Goal: Information Seeking & Learning: Learn about a topic

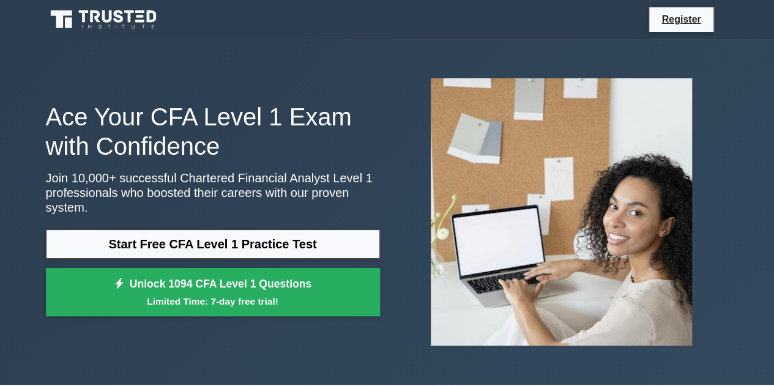
click at [306, 231] on link "Start Free CFA Level 1 Practice Test" at bounding box center [213, 243] width 334 height 29
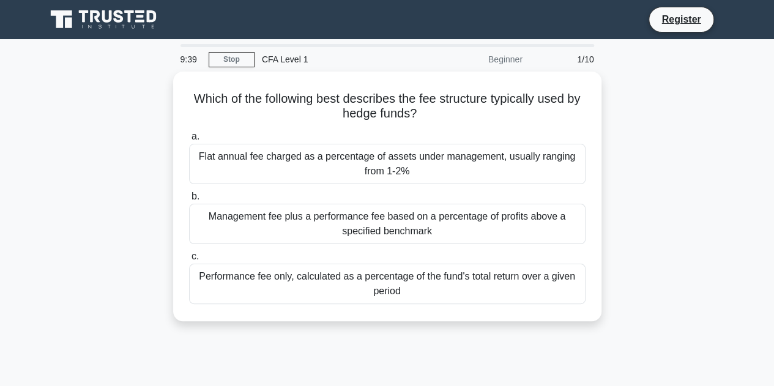
click at [346, 223] on div "Management fee plus a performance fee based on a percentage of profits above a …" at bounding box center [387, 224] width 396 height 40
click at [189, 201] on input "b. Management fee plus a performance fee based on a percentage of profits above…" at bounding box center [189, 197] width 0 height 8
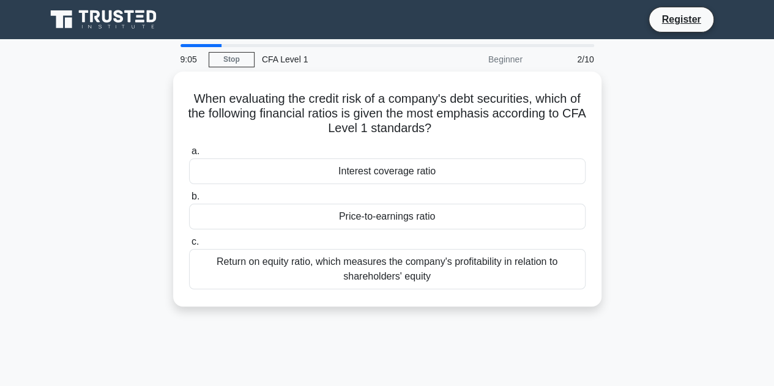
click at [383, 165] on div "Interest coverage ratio" at bounding box center [387, 171] width 396 height 26
click at [189, 155] on input "a. Interest coverage ratio" at bounding box center [189, 151] width 0 height 8
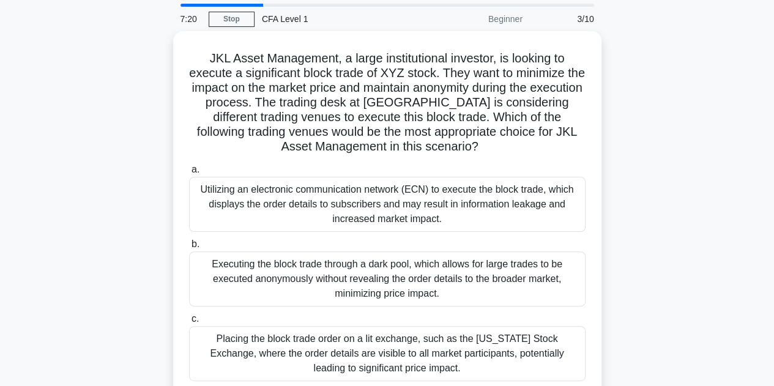
scroll to position [41, 0]
click at [425, 273] on div "Executing the block trade through a dark pool, which allows for large trades to…" at bounding box center [387, 278] width 396 height 55
click at [189, 248] on input "b. Executing the block trade through a dark pool, which allows for large trades…" at bounding box center [189, 244] width 0 height 8
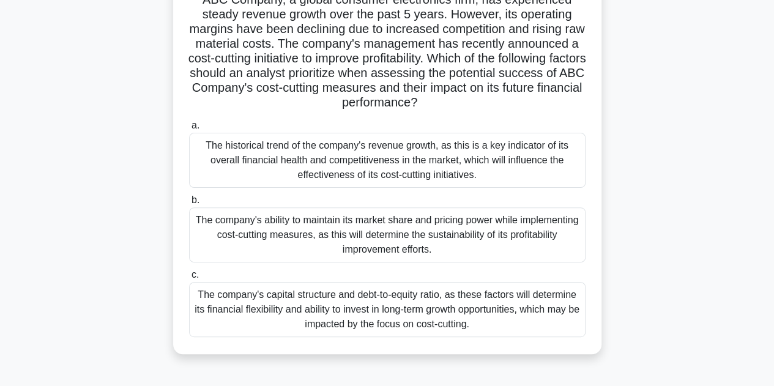
scroll to position [98, 0]
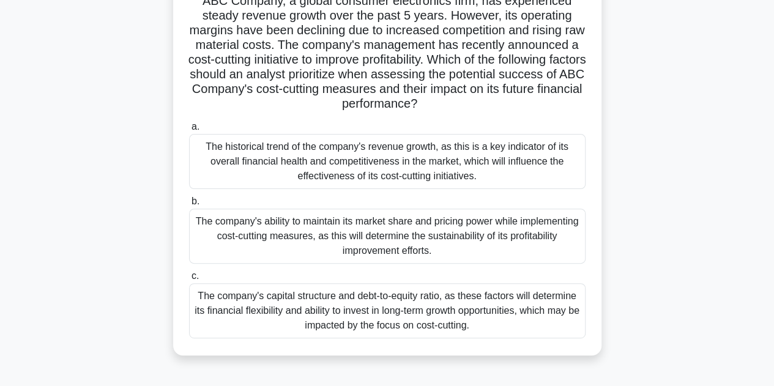
click at [416, 250] on div "The company's ability to maintain its market share and pricing power while impl…" at bounding box center [387, 236] width 396 height 55
click at [189, 206] on input "b. The company's ability to maintain its market share and pricing power while i…" at bounding box center [189, 202] width 0 height 8
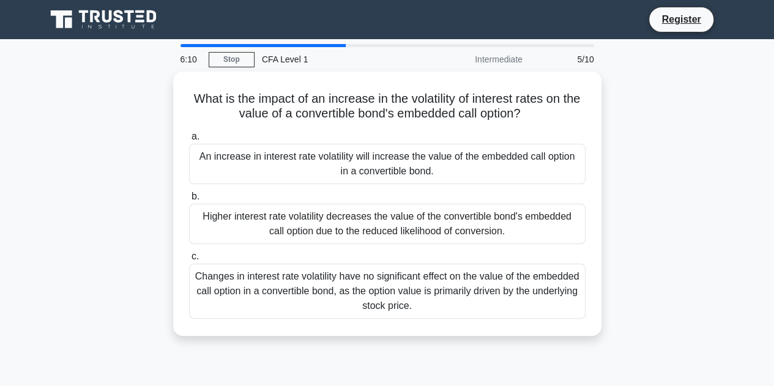
scroll to position [1, 0]
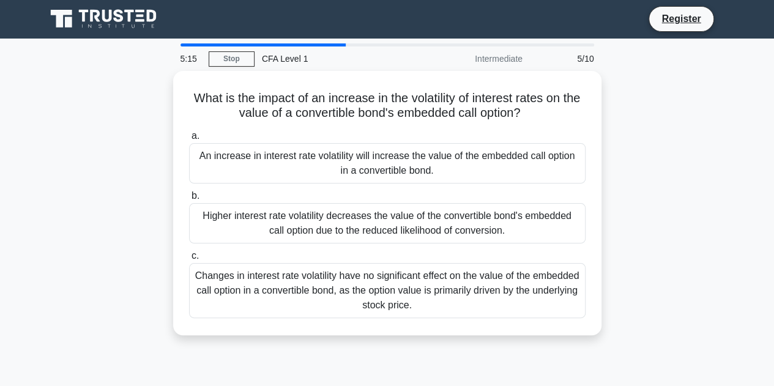
click at [428, 212] on div "Higher interest rate volatility decreases the value of the convertible bond's e…" at bounding box center [387, 223] width 396 height 40
click at [189, 200] on input "b. Higher interest rate volatility decreases the value of the convertible bond'…" at bounding box center [189, 196] width 0 height 8
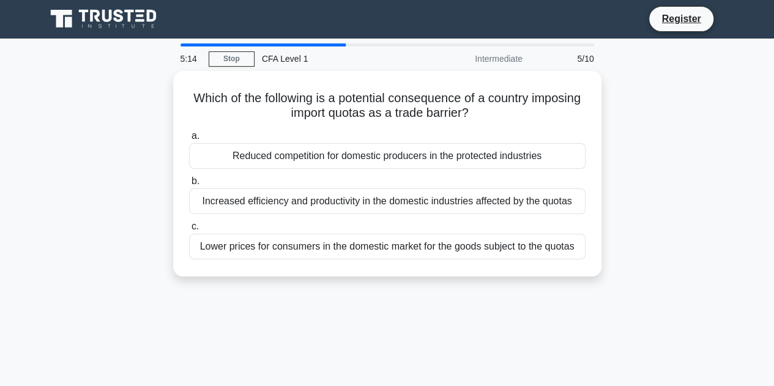
scroll to position [0, 0]
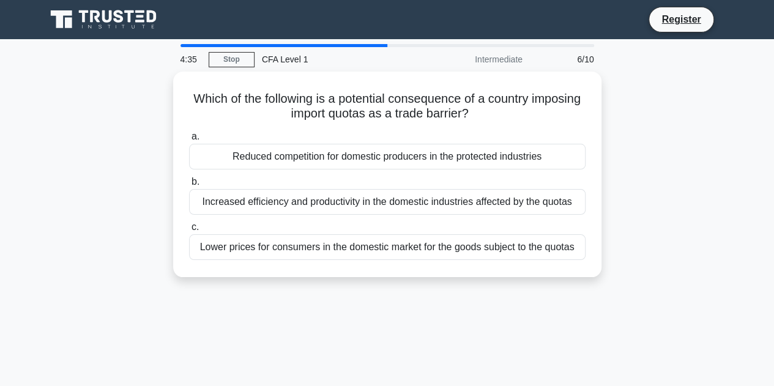
click at [383, 149] on div "Reduced competition for domestic producers in the protected industries" at bounding box center [387, 157] width 396 height 26
click at [189, 141] on input "a. Reduced competition for domestic producers in the protected industries" at bounding box center [189, 137] width 0 height 8
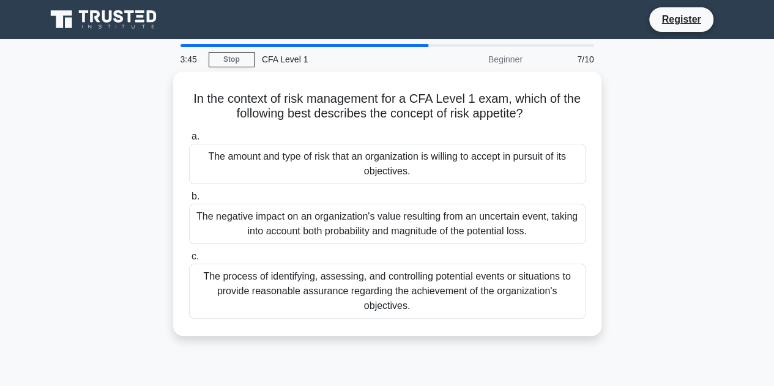
click at [347, 162] on div "The amount and type of risk that an organization is willing to accept in pursui…" at bounding box center [387, 164] width 396 height 40
click at [189, 141] on input "a. The amount and type of risk that an organization is willing to accept in pur…" at bounding box center [189, 137] width 0 height 8
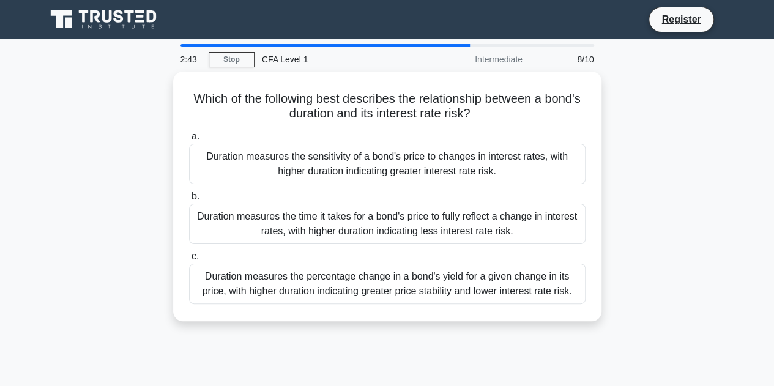
click at [374, 218] on div "Duration measures the time it takes for a bond's price to fully reflect a chang…" at bounding box center [387, 224] width 396 height 40
click at [189, 201] on input "b. Duration measures the time it takes for a bond's price to fully reflect a ch…" at bounding box center [189, 197] width 0 height 8
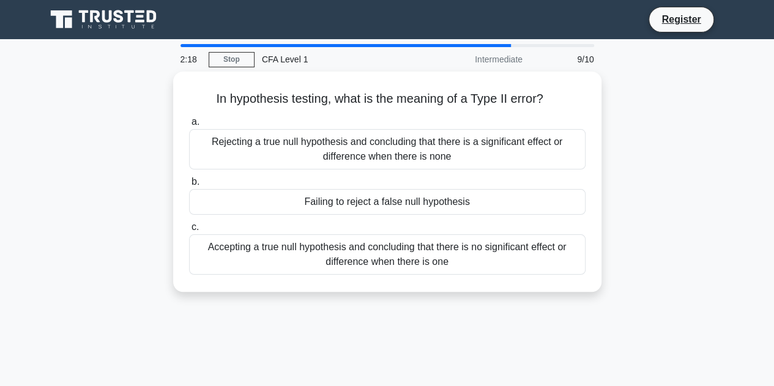
click at [387, 251] on div "Accepting a true null hypothesis and concluding that there is no significant ef…" at bounding box center [387, 254] width 396 height 40
click at [189, 231] on input "c. Accepting a true null hypothesis and concluding that there is no significant…" at bounding box center [189, 227] width 0 height 8
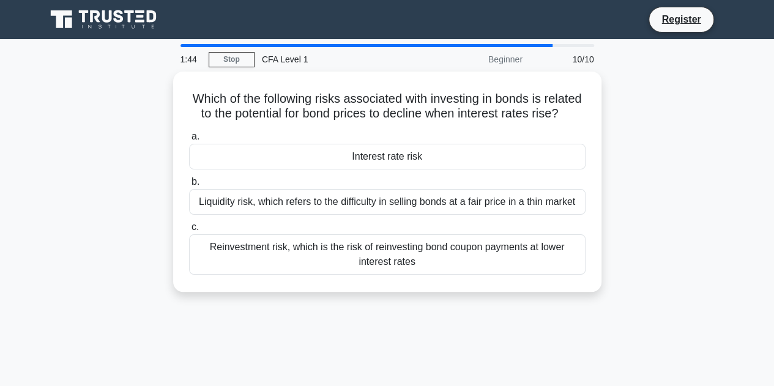
click at [387, 215] on div "Liquidity risk, which refers to the difficulty in selling bonds at a fair price…" at bounding box center [387, 202] width 396 height 26
click at [189, 186] on input "b. Liquidity risk, which refers to the difficulty in selling bonds at a fair pr…" at bounding box center [189, 182] width 0 height 8
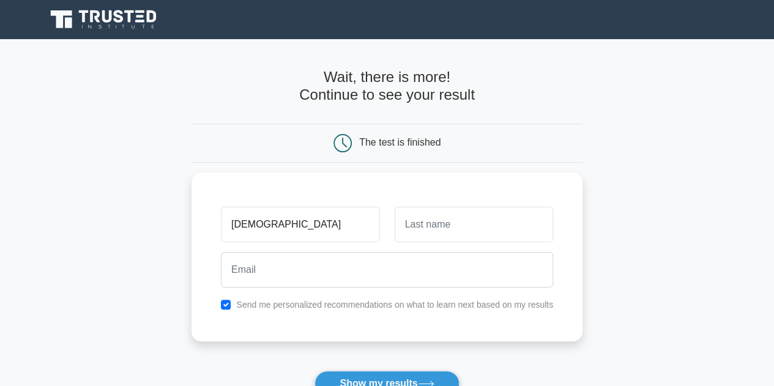
type input "vaishnavi"
click at [453, 231] on input "text" at bounding box center [474, 224] width 158 height 35
type input "rajkumar"
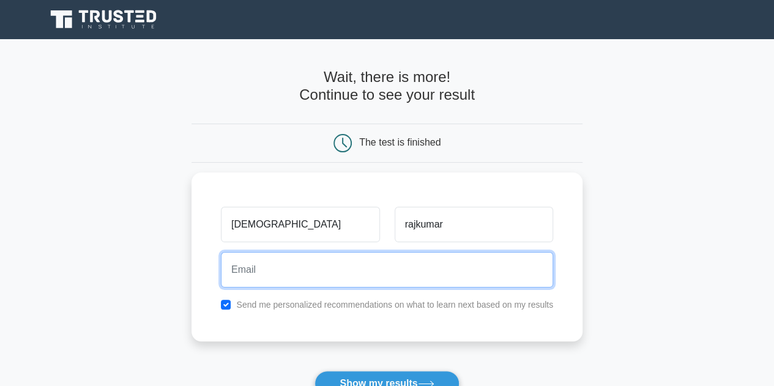
click at [390, 262] on input "email" at bounding box center [387, 269] width 332 height 35
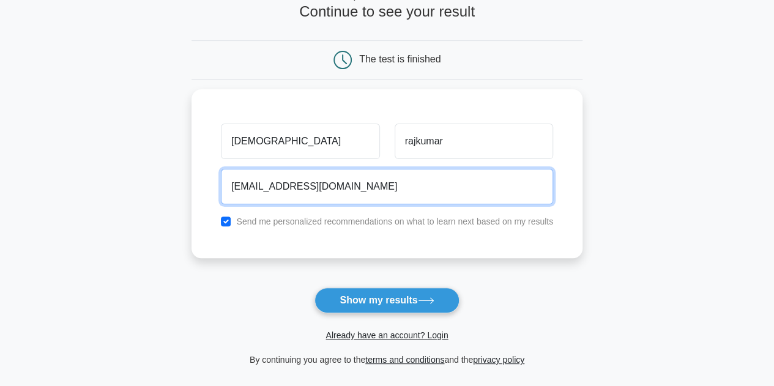
scroll to position [84, 0]
type input "vaishnavirajkumar889@gmail.com"
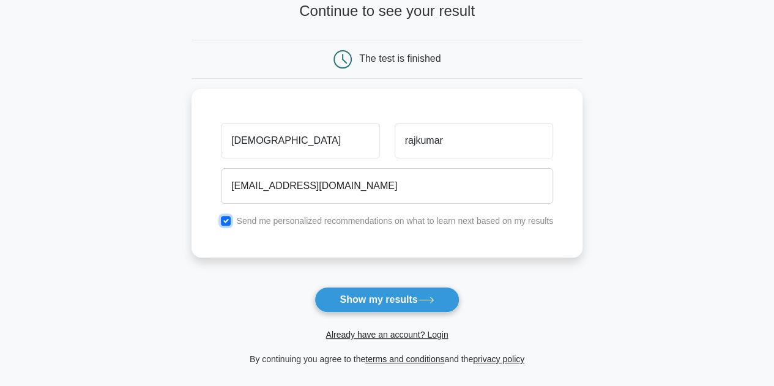
click at [224, 218] on input "checkbox" at bounding box center [226, 221] width 10 height 10
checkbox input "false"
click at [369, 297] on button "Show my results" at bounding box center [386, 300] width 144 height 26
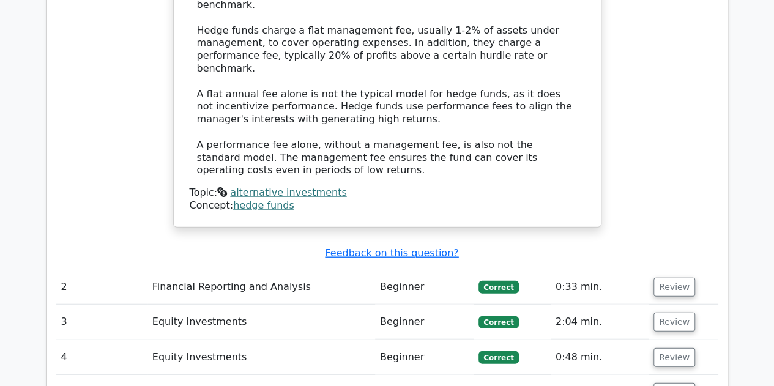
scroll to position [1372, 0]
click at [659, 382] on button "Review" at bounding box center [674, 391] width 42 height 19
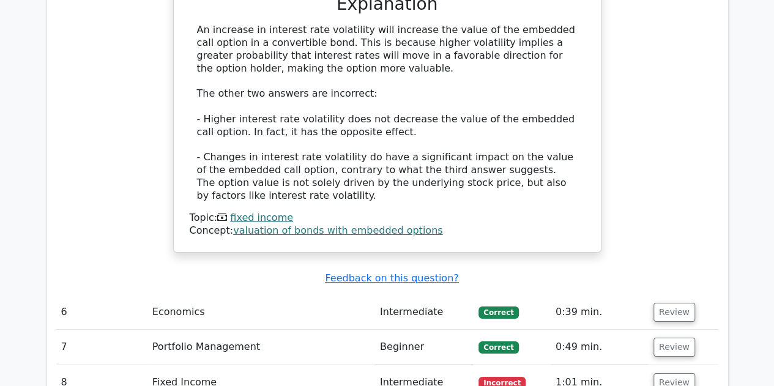
scroll to position [2047, 0]
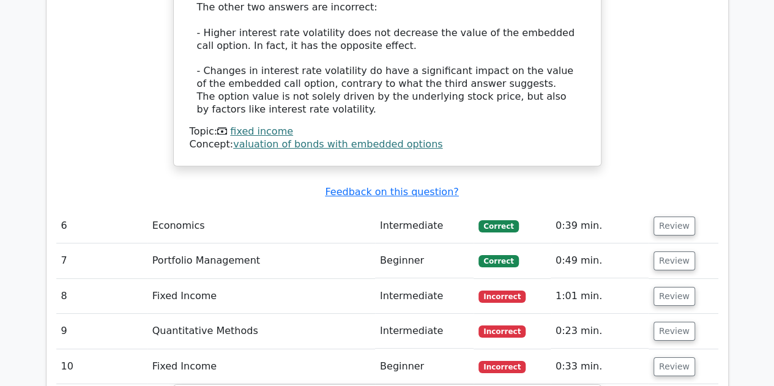
scroll to position [2131, 0]
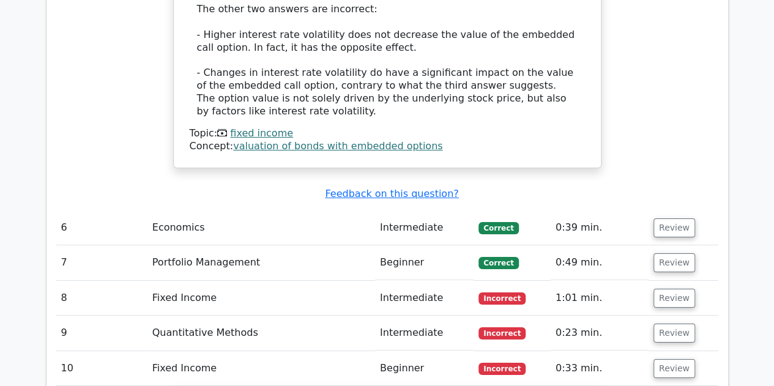
click at [670, 324] on button "Review" at bounding box center [674, 333] width 42 height 19
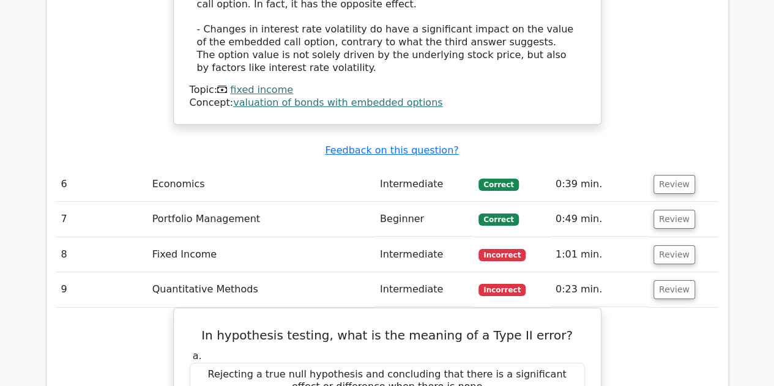
scroll to position [2174, 0]
click at [666, 246] on button "Review" at bounding box center [674, 255] width 42 height 19
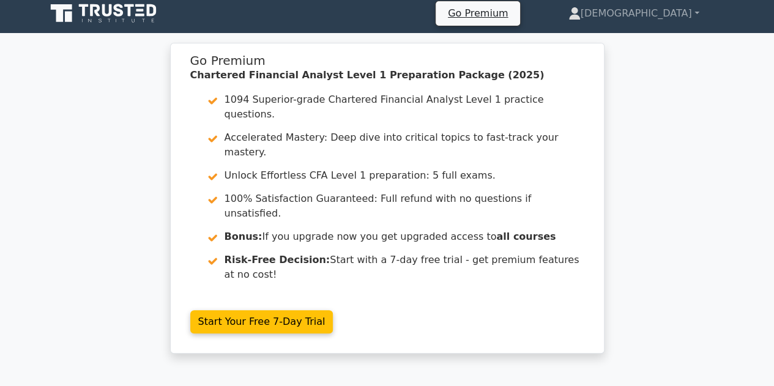
scroll to position [0, 0]
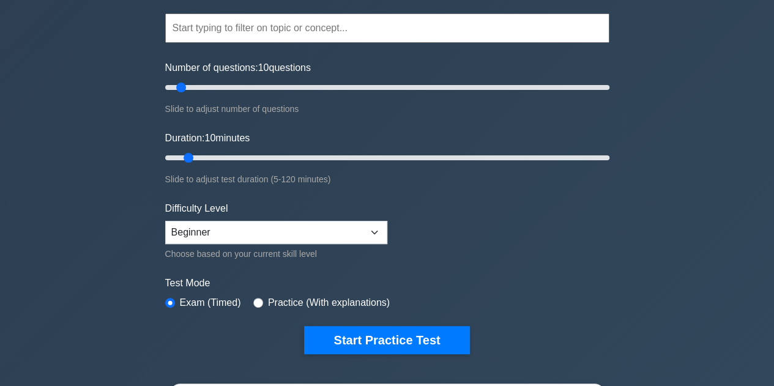
scroll to position [111, 0]
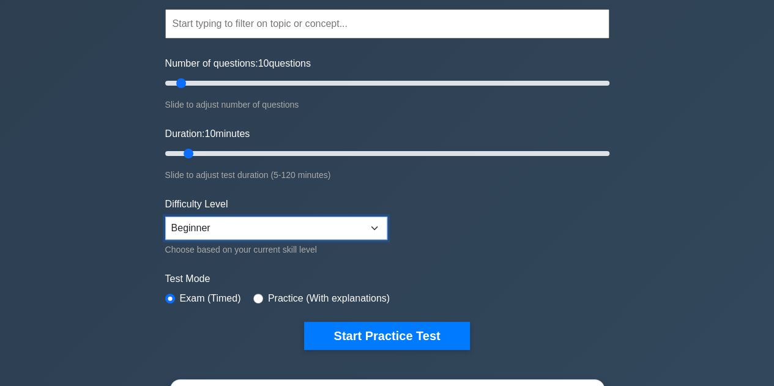
click at [240, 230] on select "Beginner Intermediate Expert" at bounding box center [276, 228] width 222 height 23
click at [165, 217] on select "Beginner Intermediate Expert" at bounding box center [276, 228] width 222 height 23
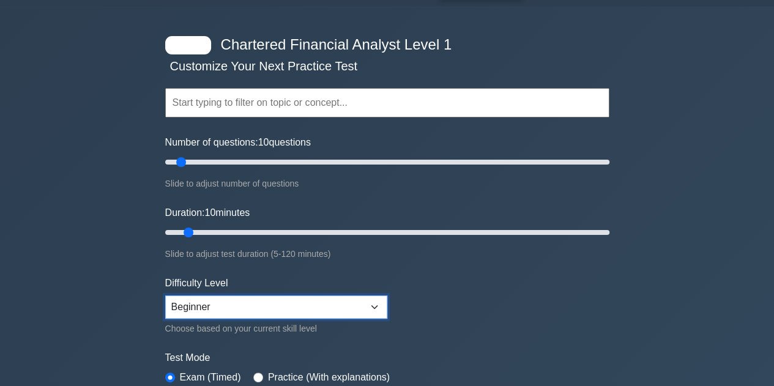
scroll to position [32, 0]
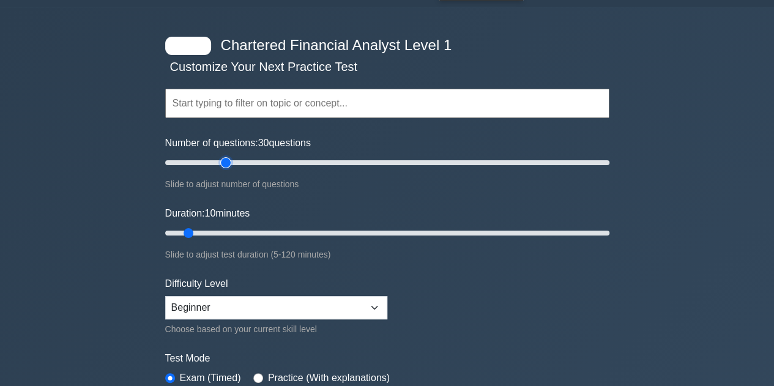
drag, startPoint x: 178, startPoint y: 161, endPoint x: 220, endPoint y: 161, distance: 41.6
type input "30"
click at [220, 161] on input "Number of questions: 30 questions" at bounding box center [387, 162] width 444 height 15
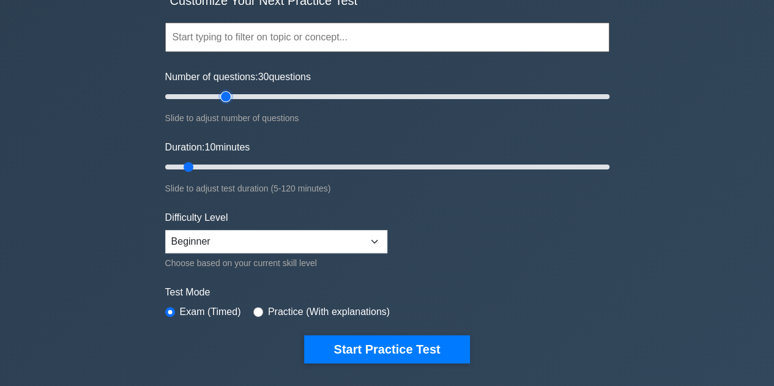
scroll to position [97, 0]
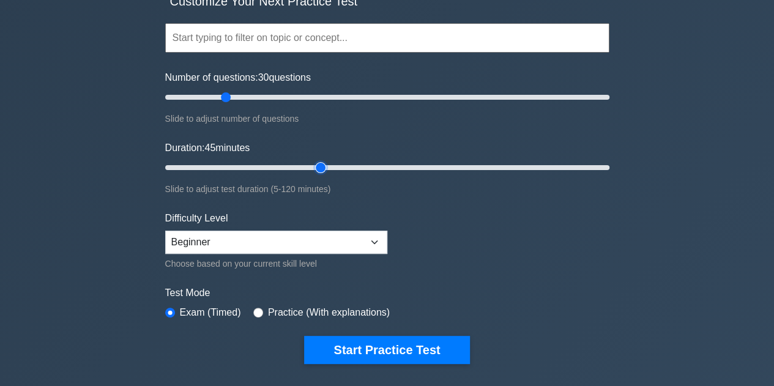
drag, startPoint x: 188, startPoint y: 165, endPoint x: 327, endPoint y: 160, distance: 138.3
type input "45"
click at [327, 160] on input "Duration: 45 minutes" at bounding box center [387, 167] width 444 height 15
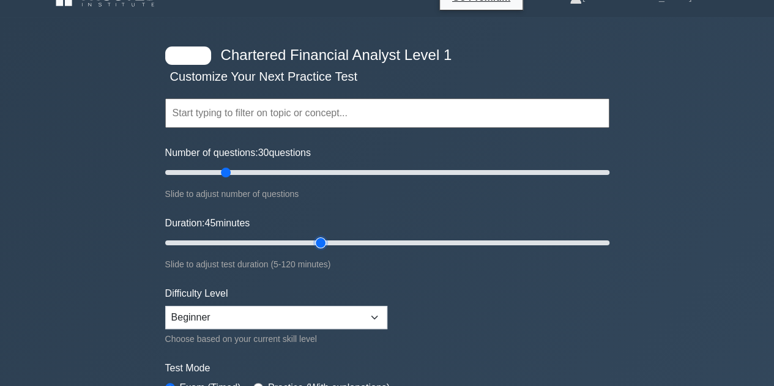
scroll to position [21, 0]
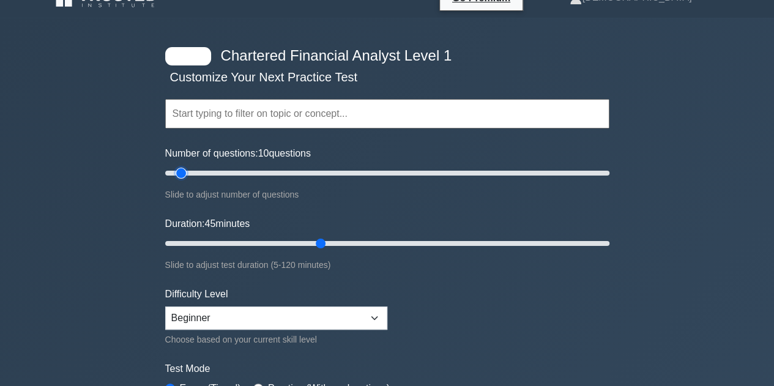
drag, startPoint x: 223, startPoint y: 170, endPoint x: 182, endPoint y: 171, distance: 40.4
type input "10"
click at [182, 171] on input "Number of questions: 10 questions" at bounding box center [387, 173] width 444 height 15
drag, startPoint x: 322, startPoint y: 240, endPoint x: 206, endPoint y: 250, distance: 116.6
type input "15"
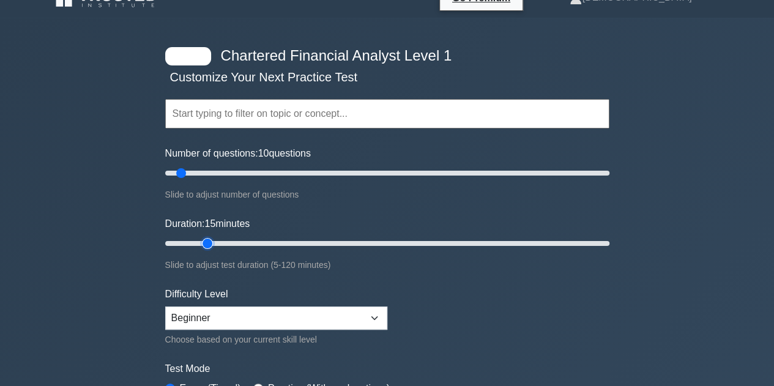
click at [206, 250] on input "Duration: 15 minutes" at bounding box center [387, 243] width 444 height 15
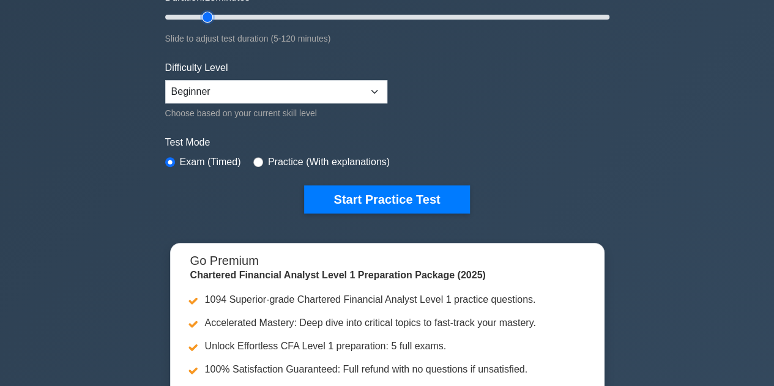
scroll to position [249, 0]
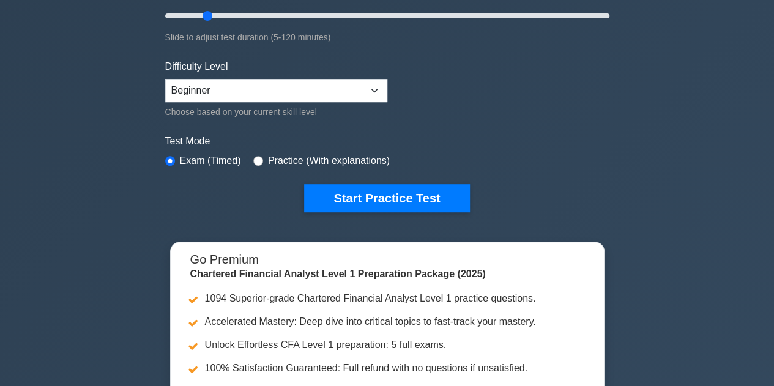
click at [376, 194] on button "Start Practice Test" at bounding box center [386, 198] width 165 height 28
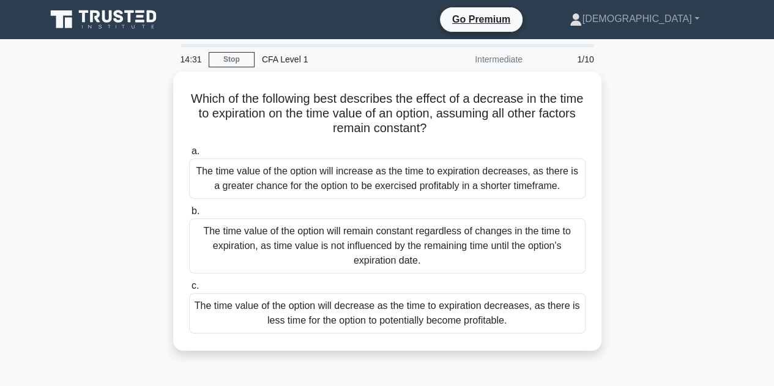
click at [236, 60] on link "Stop" at bounding box center [232, 59] width 46 height 15
